Goal: Find specific page/section: Find specific page/section

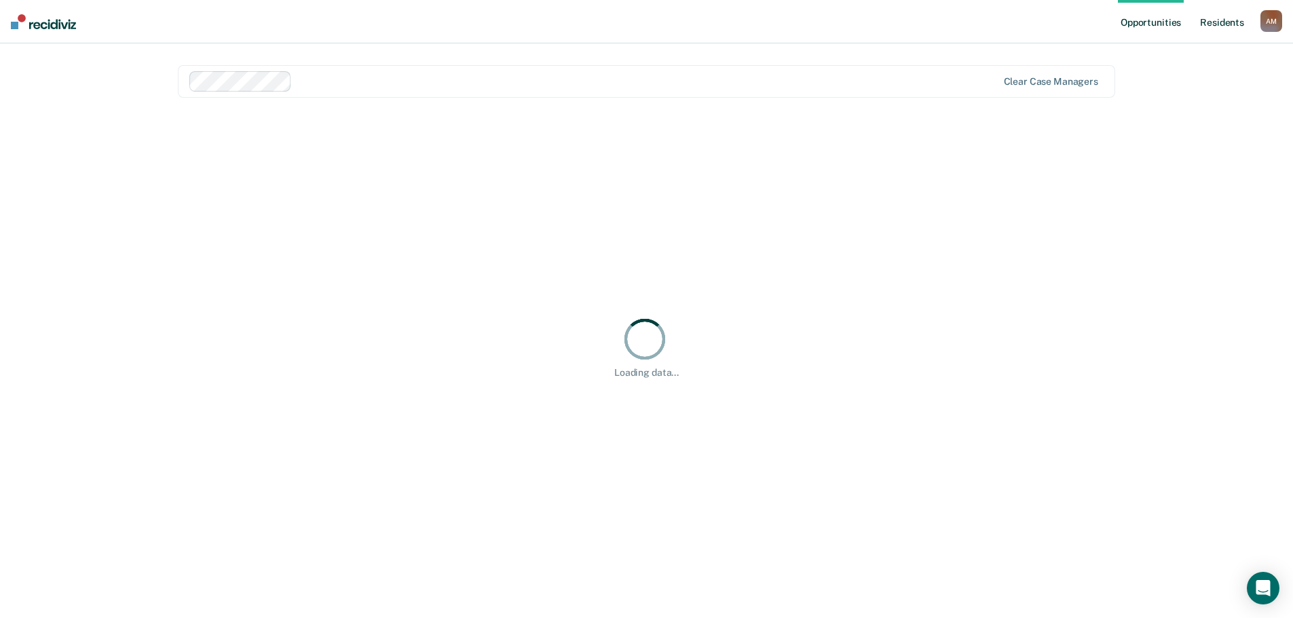
click at [1243, 23] on link "Resident s" at bounding box center [1222, 21] width 50 height 43
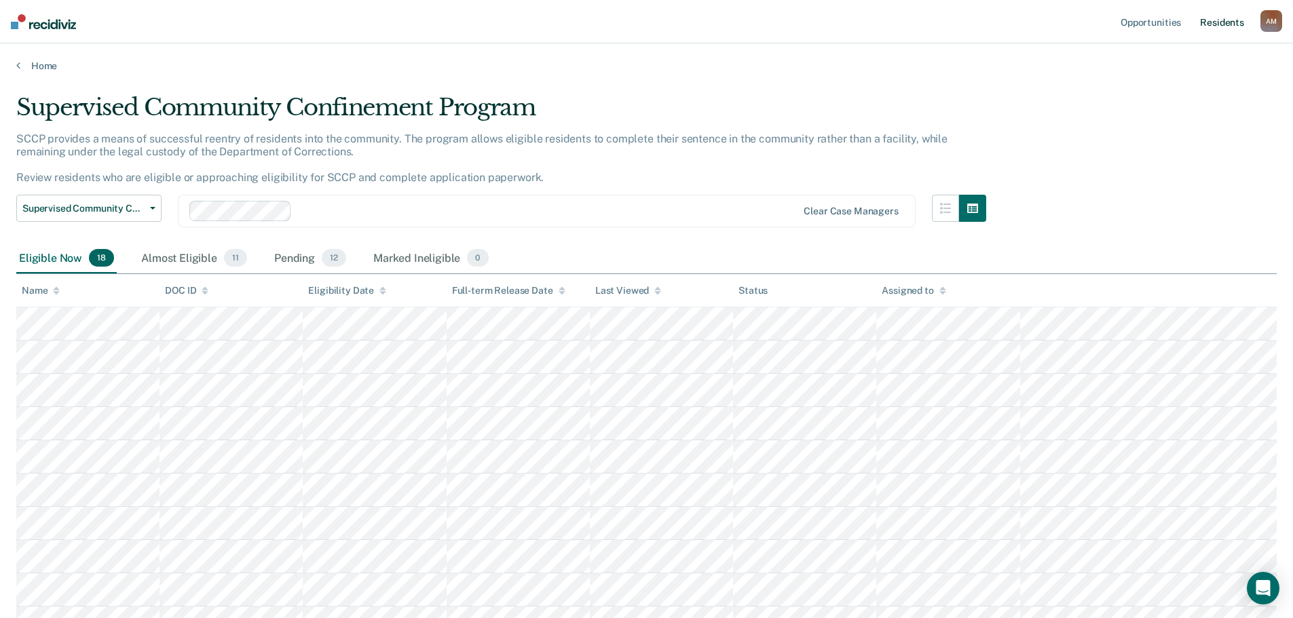
click at [1223, 18] on link "Resident s" at bounding box center [1222, 21] width 50 height 43
